Goal: Subscribe to service/newsletter

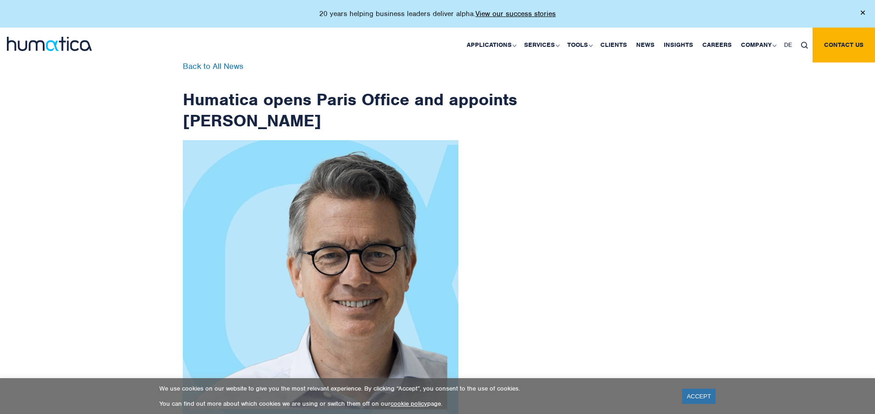
scroll to position [1466, 0]
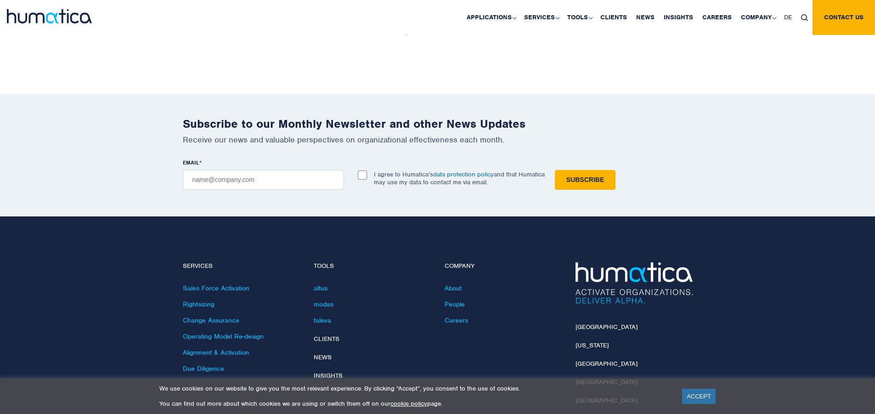
checkbox input "true"
type input "[EMAIL_ADDRESS][DOMAIN_NAME]"
click at [555, 170] on input "Subscribe" at bounding box center [585, 180] width 61 height 20
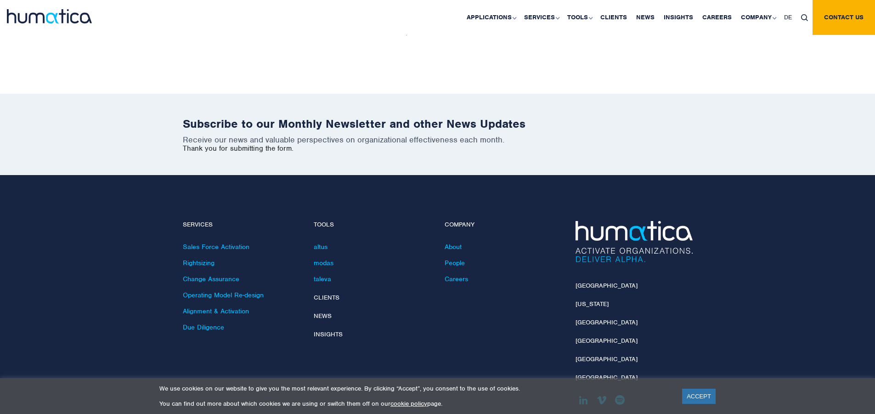
scroll to position [1424, 0]
